Goal: Navigation & Orientation: Understand site structure

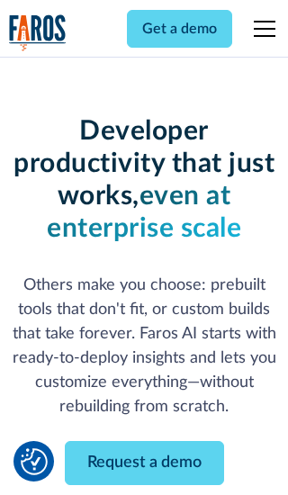
scroll to position [216, 0]
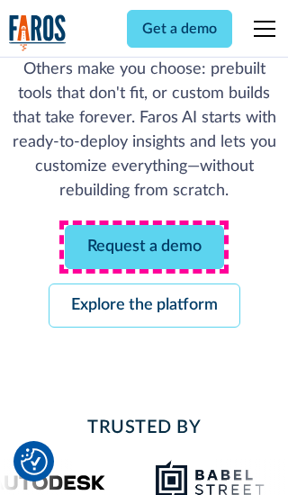
click at [144, 247] on link "Request a demo" at bounding box center [144, 247] width 159 height 44
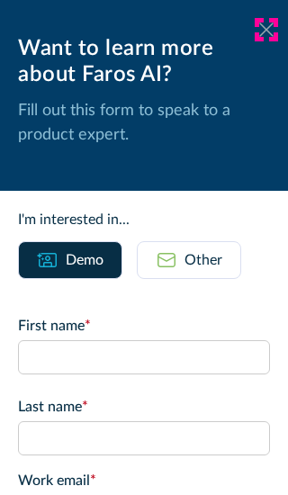
click at [266, 30] on icon at bounding box center [266, 28] width 14 height 13
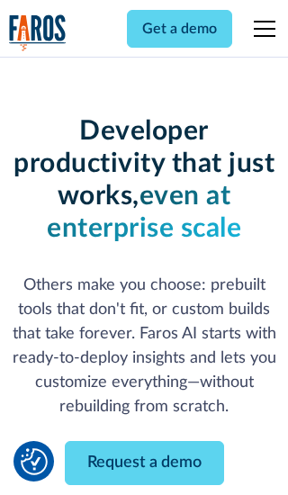
scroll to position [274, 0]
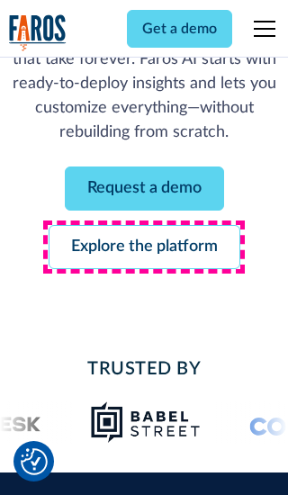
click at [144, 247] on link "Explore the platform" at bounding box center [145, 247] width 192 height 44
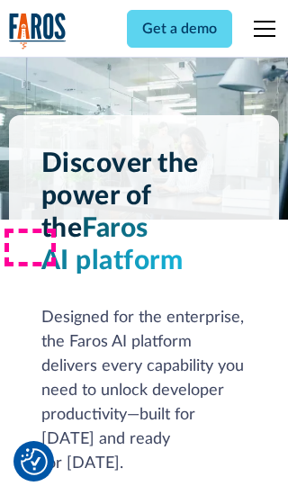
scroll to position [13514, 0]
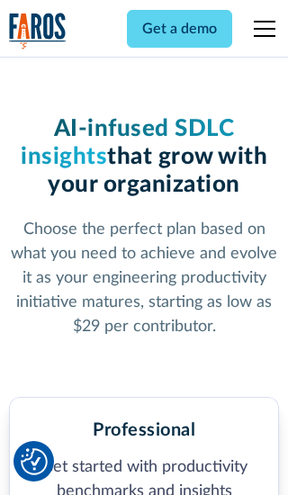
scroll to position [2788, 0]
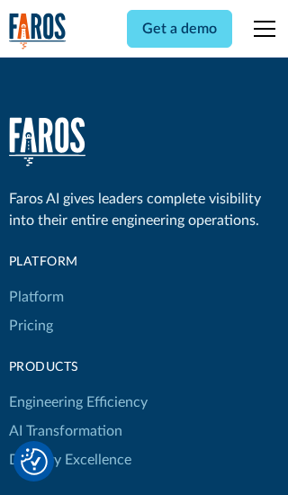
click at [35, 282] on link "Platform" at bounding box center [36, 296] width 55 height 29
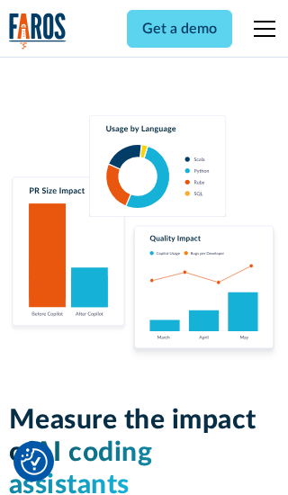
scroll to position [11122, 0]
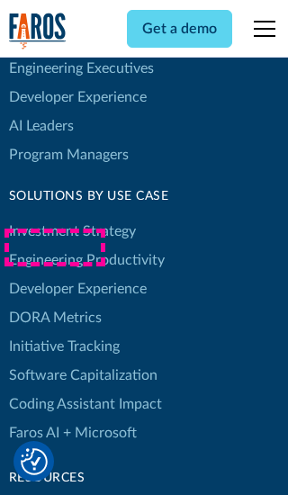
click at [54, 303] on link "DORA Metrics" at bounding box center [55, 317] width 93 height 29
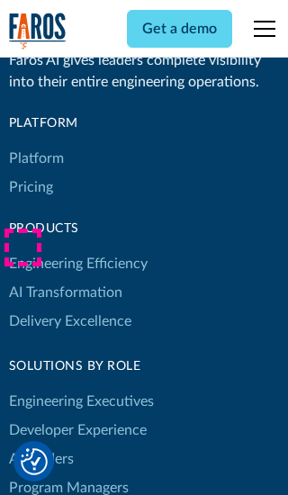
scroll to position [7877, 0]
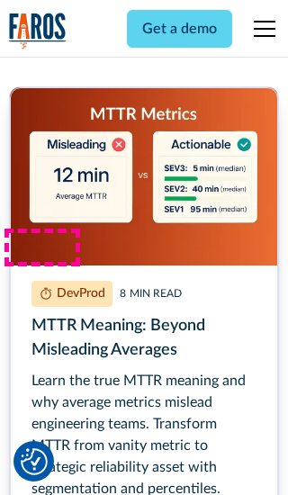
scroll to position [8087, 0]
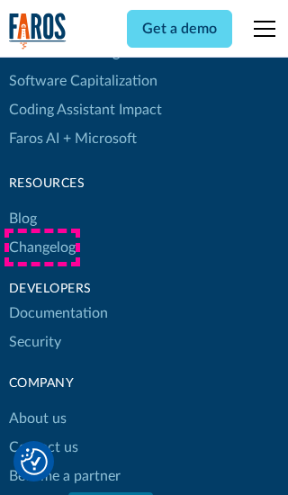
click at [41, 247] on link "Changelog" at bounding box center [42, 247] width 67 height 29
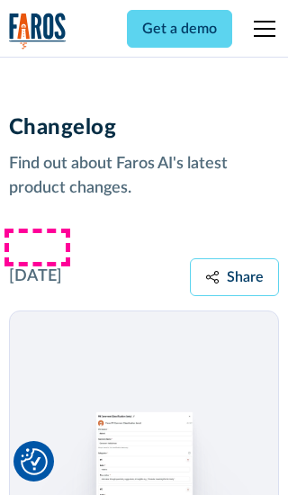
scroll to position [21702, 0]
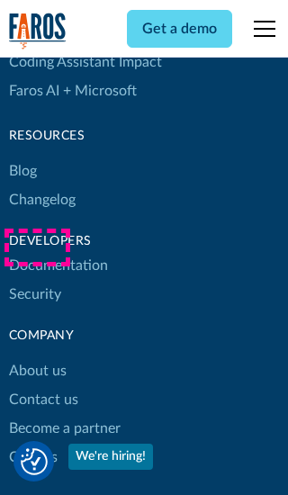
click at [37, 356] on link "About us" at bounding box center [38, 370] width 58 height 29
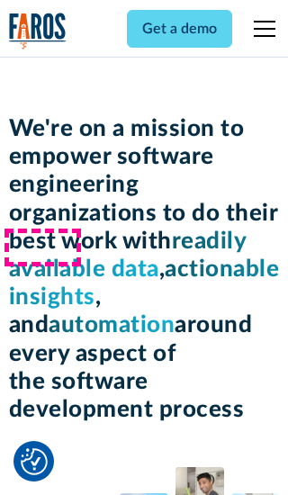
scroll to position [6204, 0]
